Goal: Task Accomplishment & Management: Manage account settings

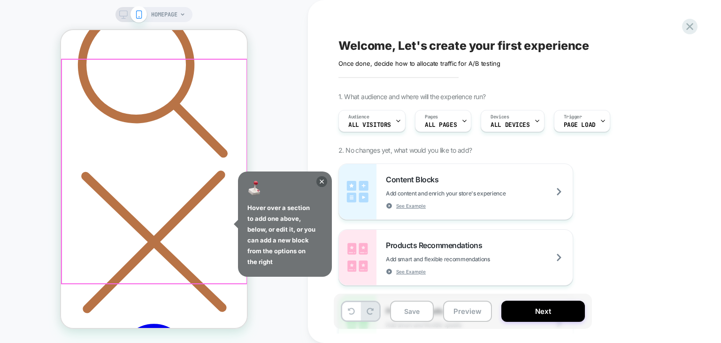
scroll to position [141, 0]
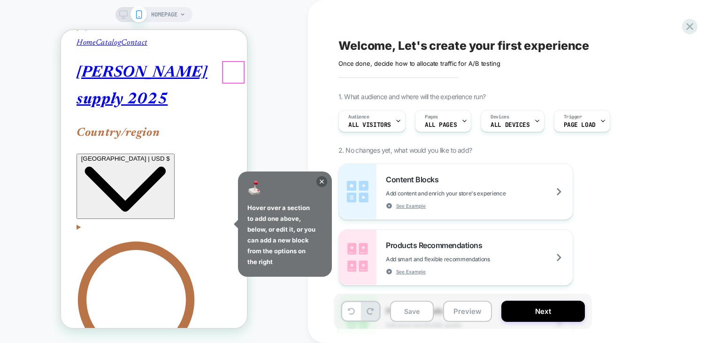
click at [61, 30] on button "Close" at bounding box center [61, 30] width 0 height 0
click at [319, 179] on icon at bounding box center [321, 181] width 11 height 11
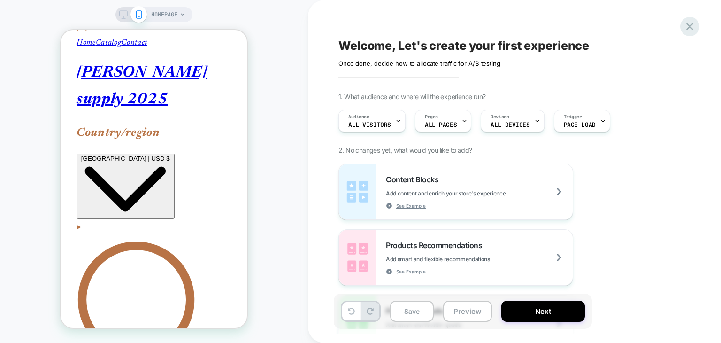
click at [690, 28] on icon at bounding box center [689, 26] width 13 height 13
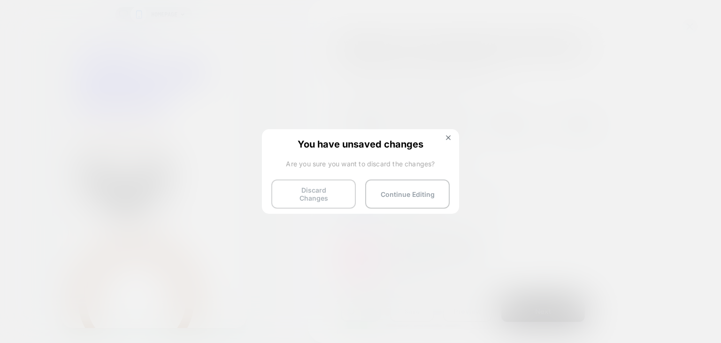
click at [346, 191] on button "Discard Changes" at bounding box center [313, 193] width 84 height 29
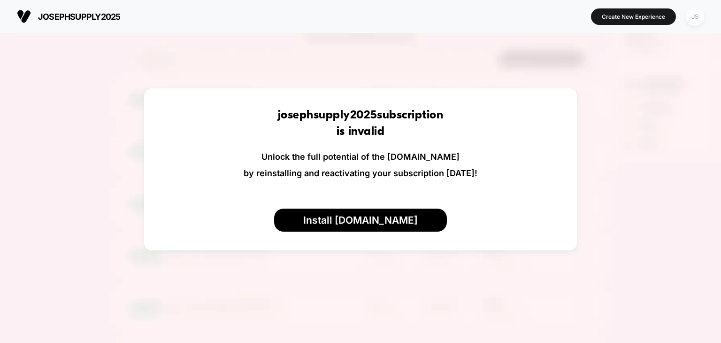
click at [698, 19] on div "JS" at bounding box center [695, 17] width 18 height 18
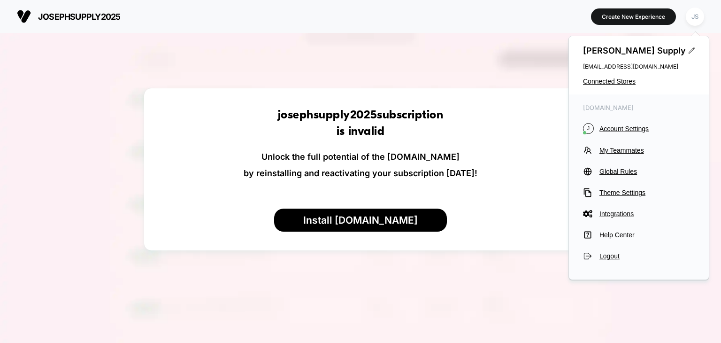
drag, startPoint x: 609, startPoint y: 253, endPoint x: 675, endPoint y: 268, distance: 67.5
click at [683, 273] on div "[PERSON_NAME] [EMAIL_ADDRESS][DOMAIN_NAME] Connected Stores [DOMAIN_NAME] J Acc…" at bounding box center [638, 158] width 141 height 244
click at [594, 257] on button "Logout" at bounding box center [639, 255] width 112 height 9
